Goal: Obtain resource: Obtain resource

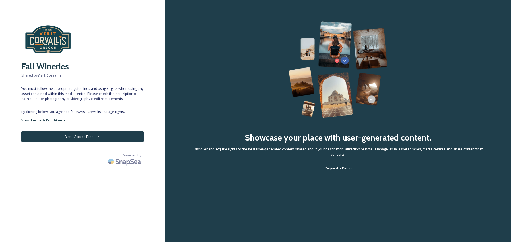
click at [68, 132] on button "Yes - Access Files" at bounding box center [82, 136] width 122 height 11
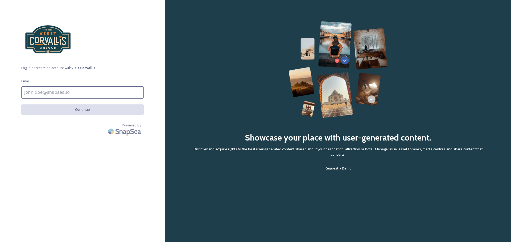
click at [57, 94] on input at bounding box center [82, 92] width 122 height 12
click at [60, 95] on input "To enrich screen reader interactions, please activate Accessibility in Grammarl…" at bounding box center [82, 92] width 122 height 12
click at [61, 96] on input "To enrich screen reader interactions, please activate Accessibility in Grammarl…" at bounding box center [82, 92] width 122 height 12
click at [67, 95] on input "TwoSix Digital" at bounding box center [82, 92] width 122 height 12
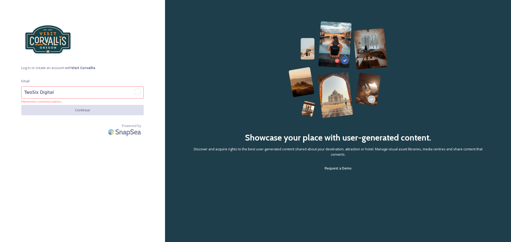
click at [67, 95] on input "TwoSix Digital" at bounding box center [82, 92] width 122 height 12
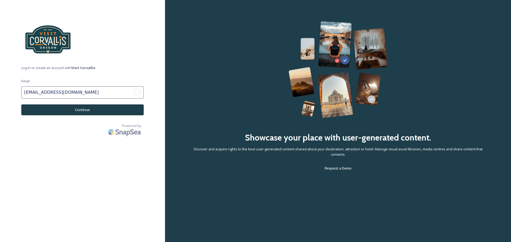
type input "scout@twosixdigital.com"
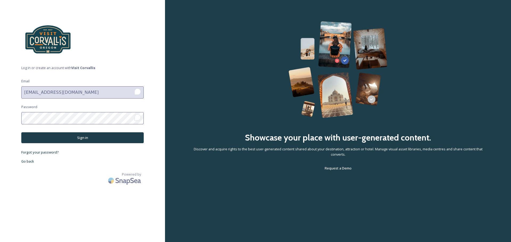
click at [76, 144] on div "Log in or create an account with Visit Corvallis Email scout@twosixdigital.com …" at bounding box center [82, 121] width 165 height 200
click at [88, 137] on button "Sign in" at bounding box center [82, 138] width 122 height 11
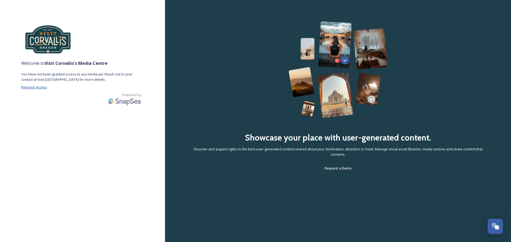
click at [43, 86] on span "Request Access" at bounding box center [34, 87] width 26 height 5
